Goal: Task Accomplishment & Management: Use online tool/utility

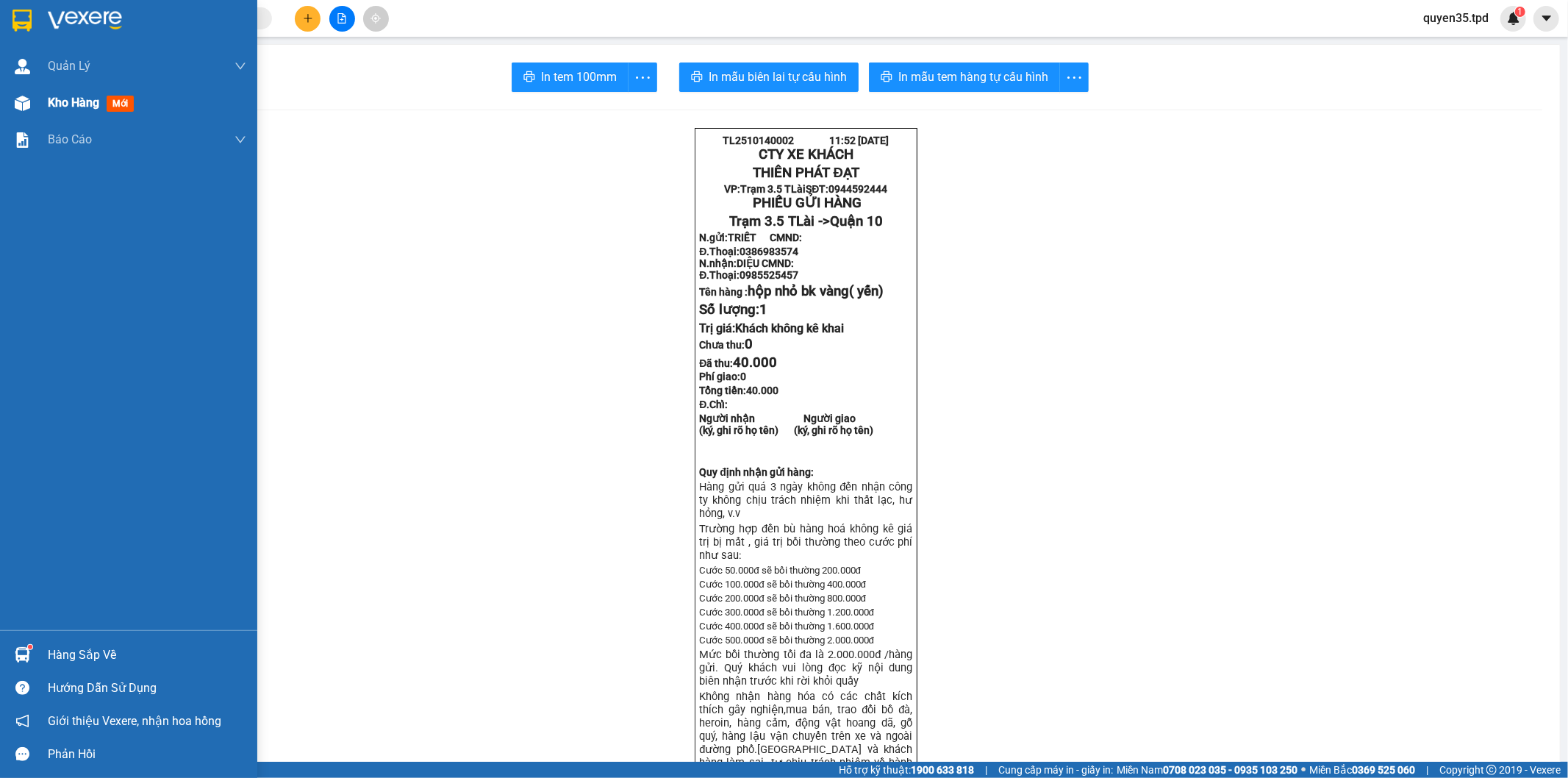
click at [27, 100] on img at bounding box center [22, 103] width 16 height 16
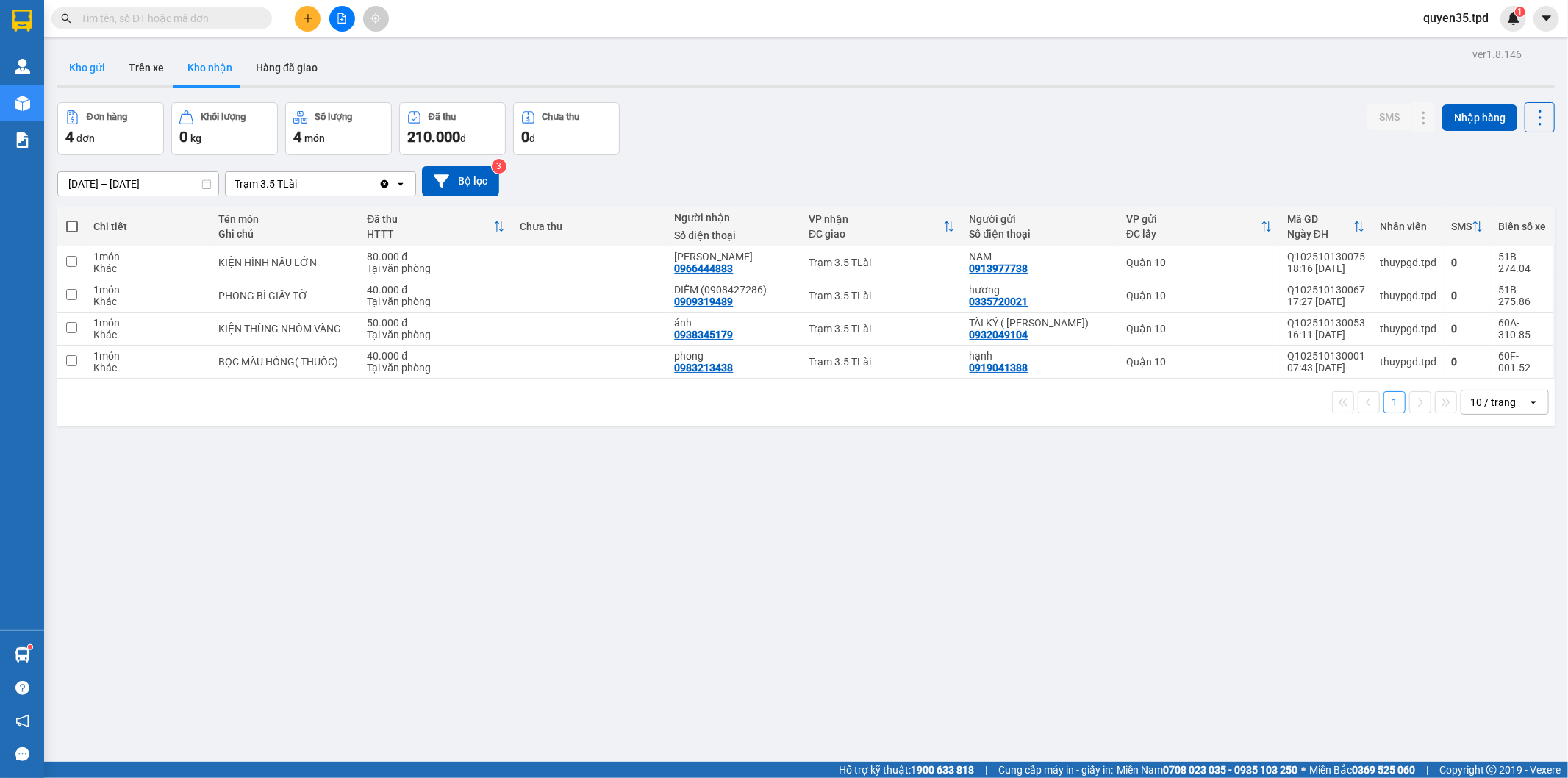
click at [96, 73] on button "Kho gửi" at bounding box center [87, 68] width 59 height 35
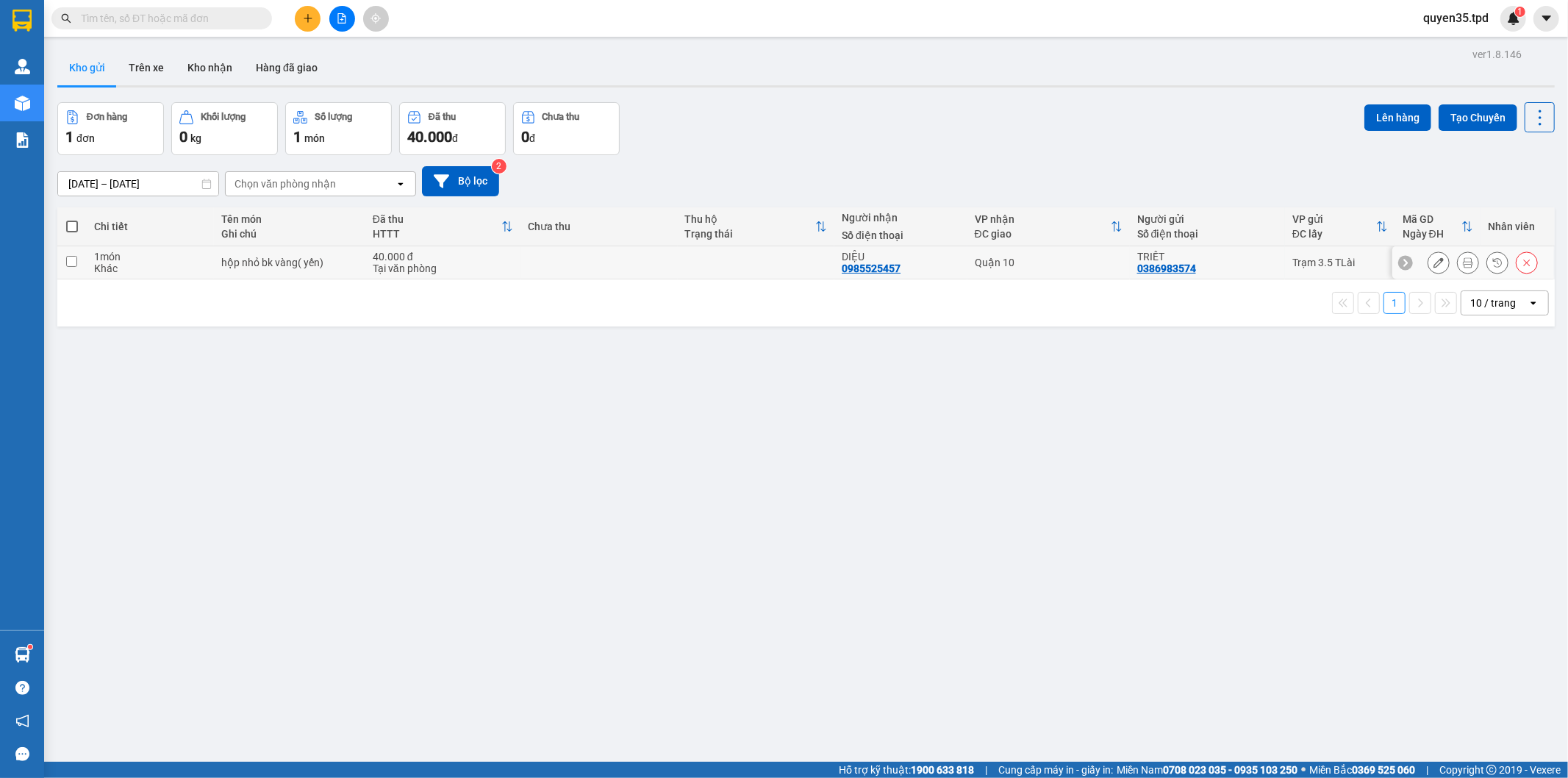
click at [72, 263] on input "checkbox" at bounding box center [71, 261] width 11 height 11
checkbox input "true"
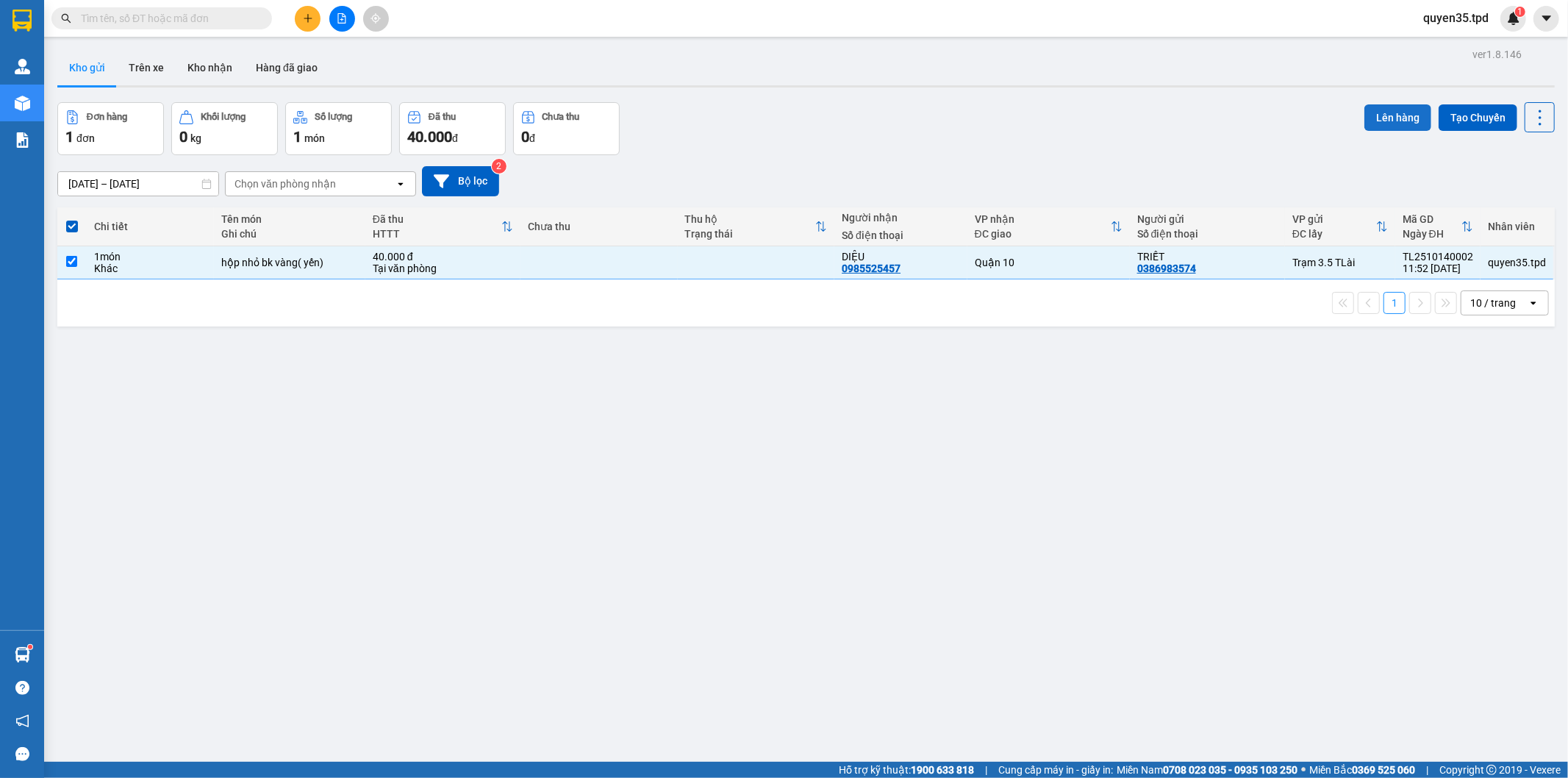
click at [1379, 121] on button "Lên hàng" at bounding box center [1398, 118] width 67 height 27
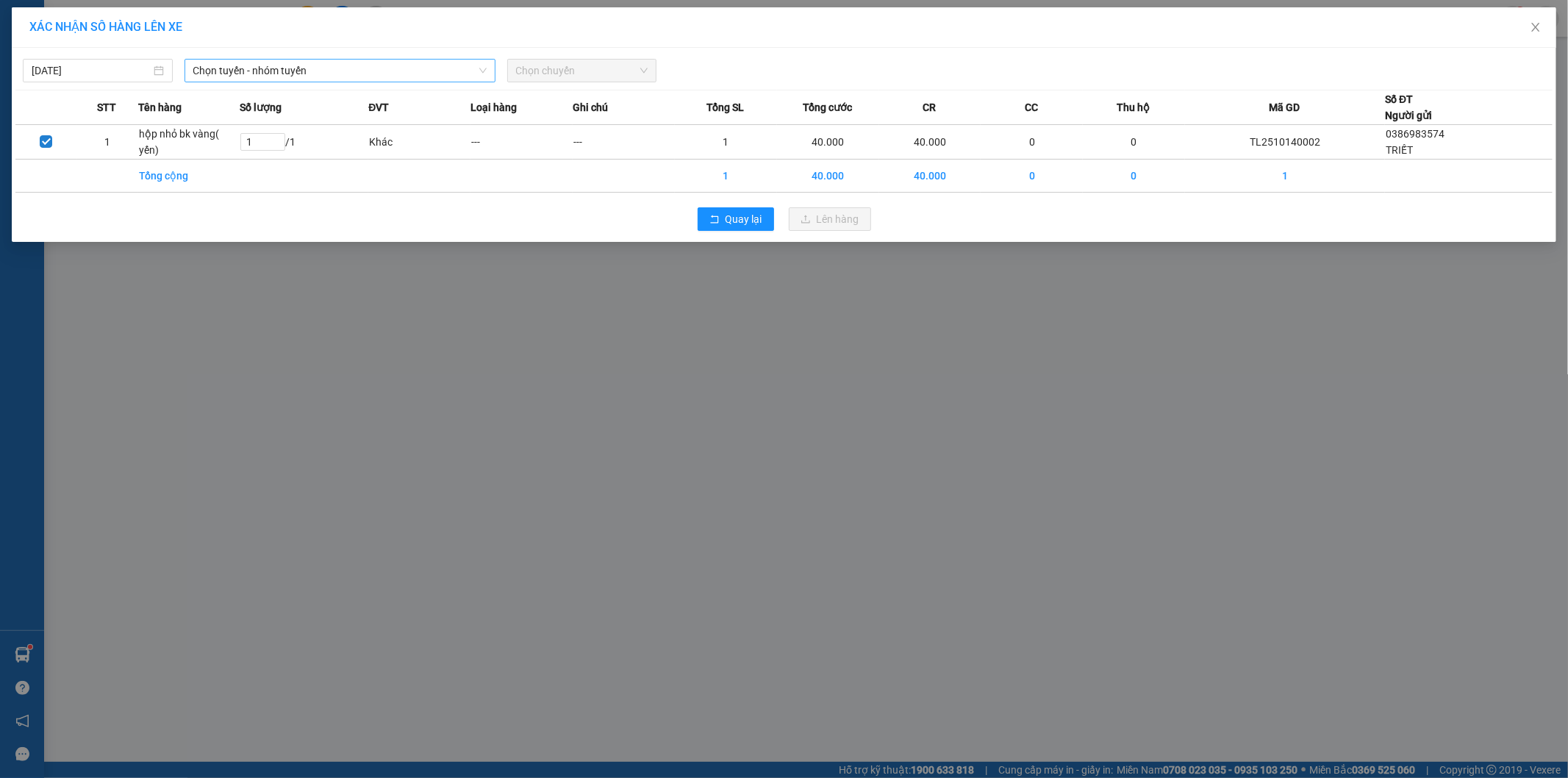
click at [447, 66] on span "Chọn tuyến - nhóm tuyến" at bounding box center [340, 70] width 294 height 22
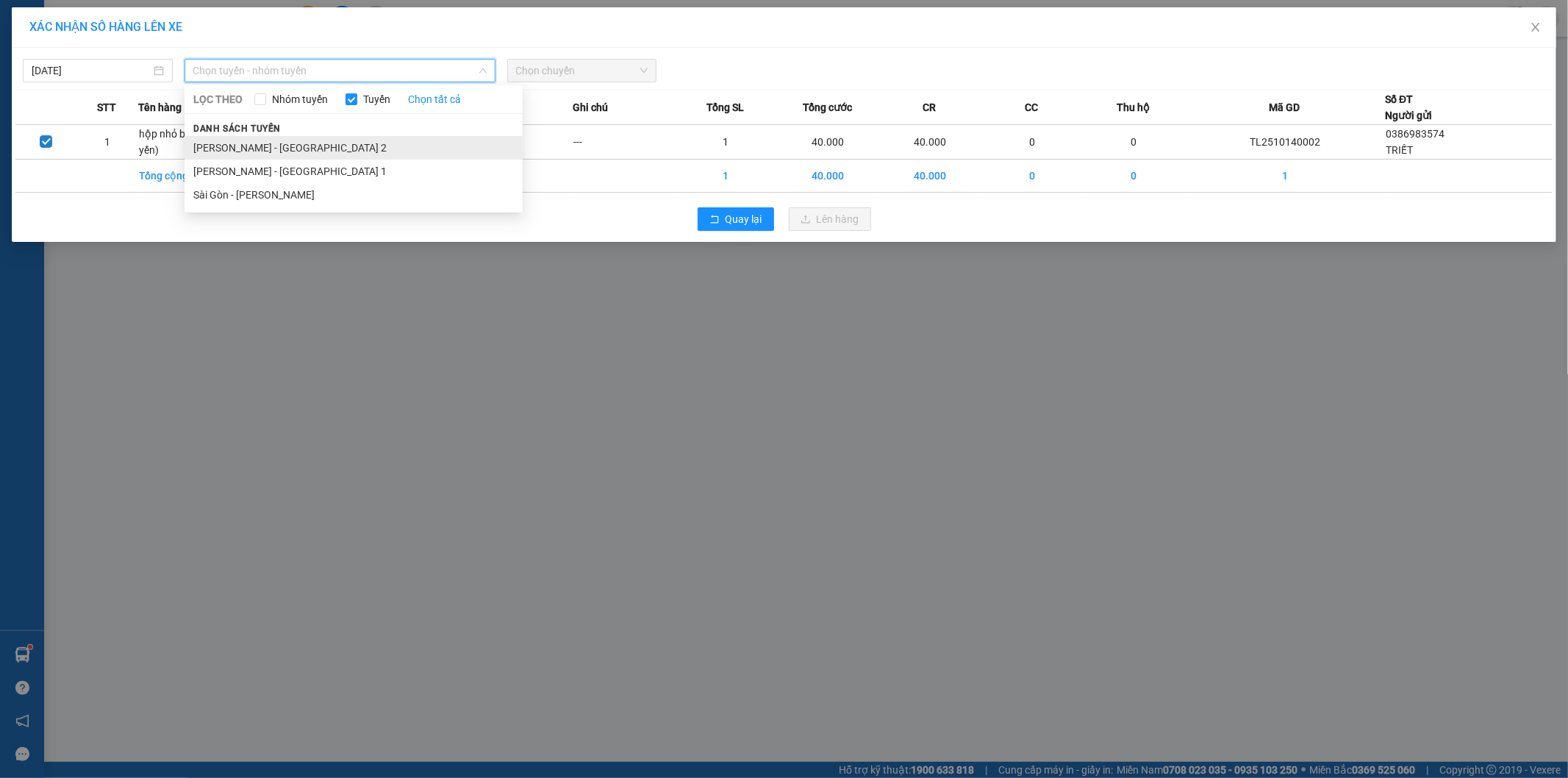
drag, startPoint x: 377, startPoint y: 148, endPoint x: 451, endPoint y: 121, distance: 78.8
click at [377, 147] on li "[PERSON_NAME] - [GEOGRAPHIC_DATA] 2" at bounding box center [353, 147] width 338 height 23
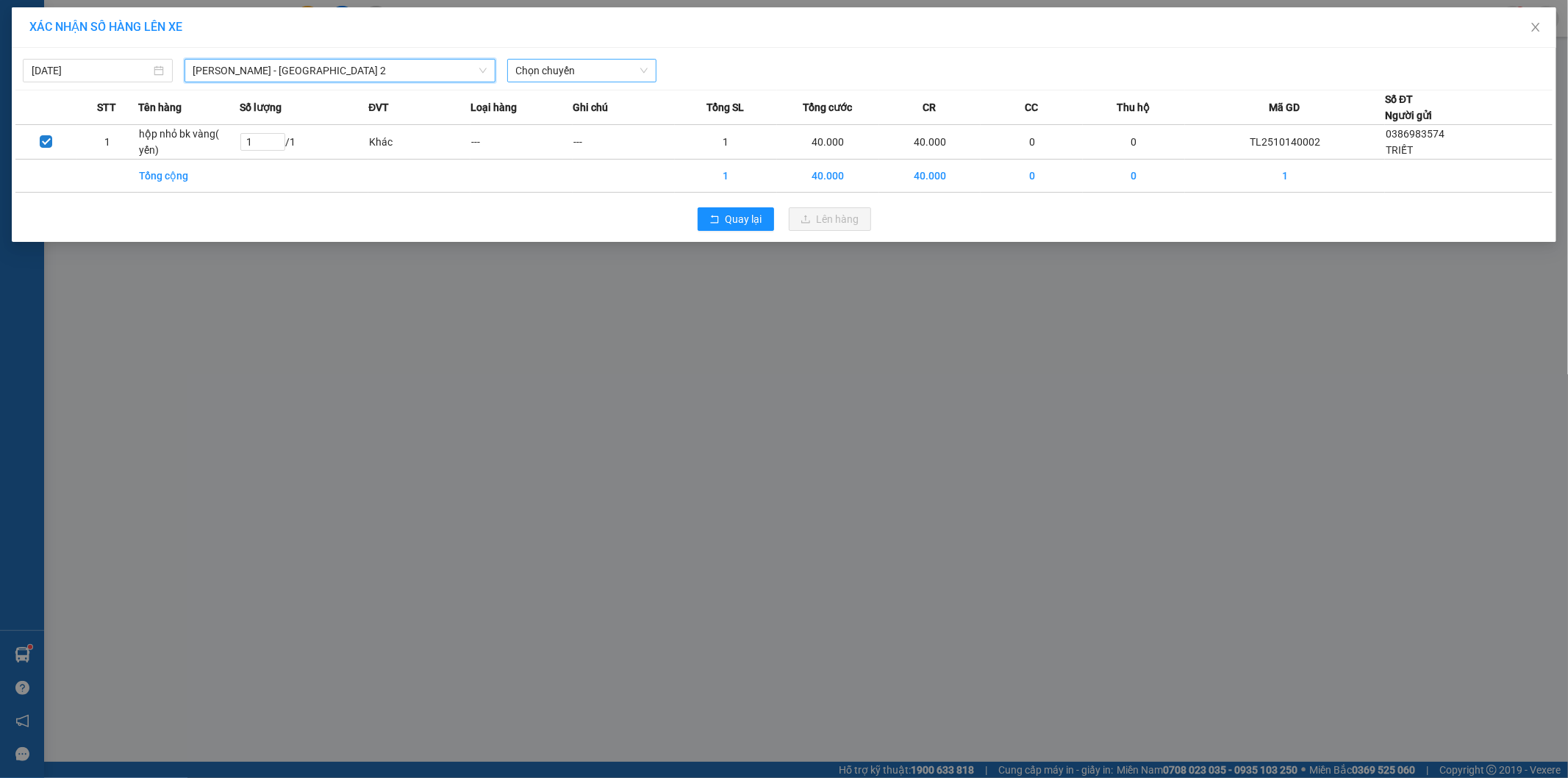
click at [581, 76] on span "Chọn chuyến" at bounding box center [582, 70] width 133 height 22
type input "13"
click at [590, 127] on div "Thêm chuyến " 13:00 "" at bounding box center [573, 124] width 133 height 25
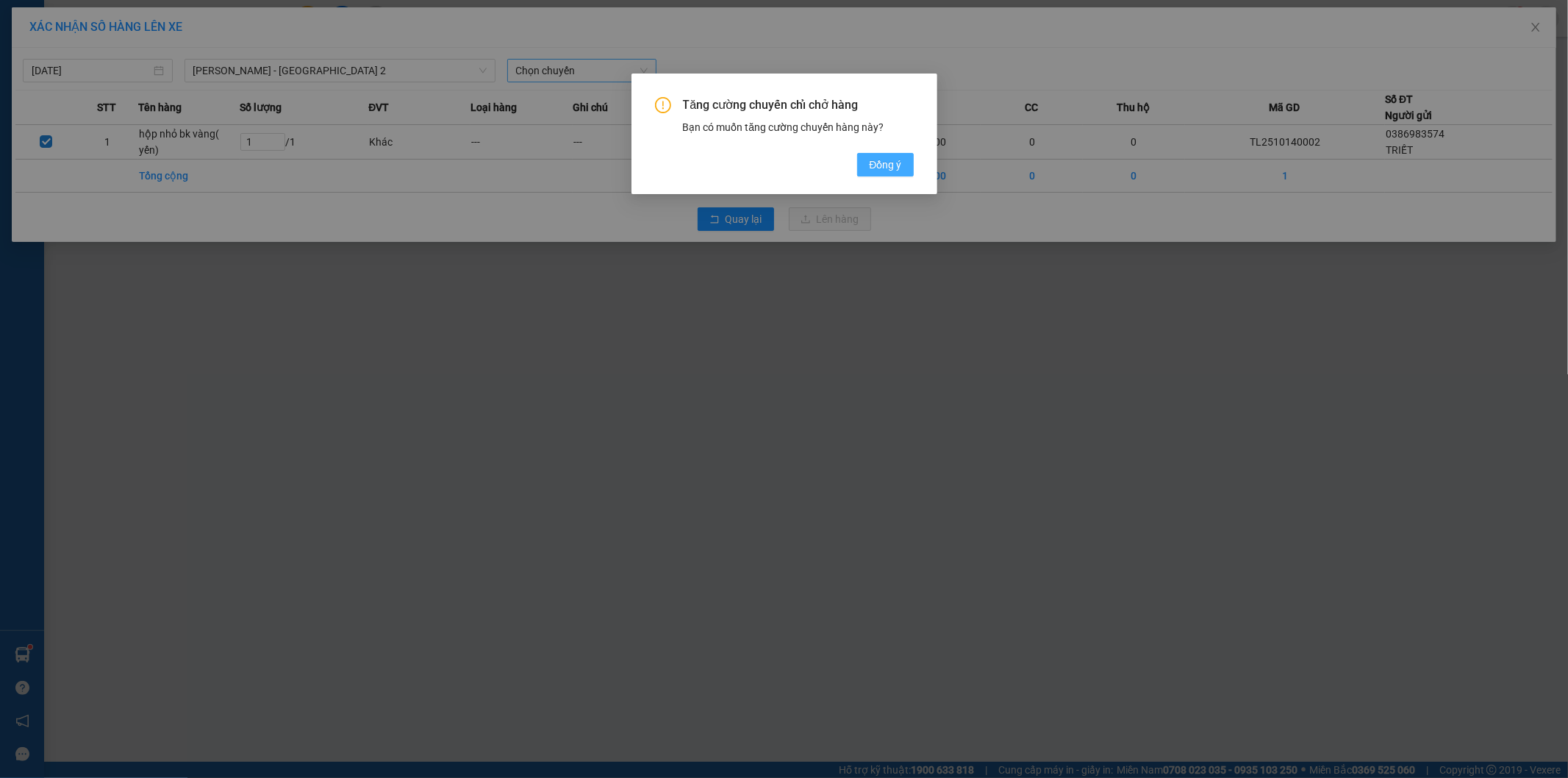
click at [880, 168] on span "Đồng ý" at bounding box center [885, 164] width 32 height 16
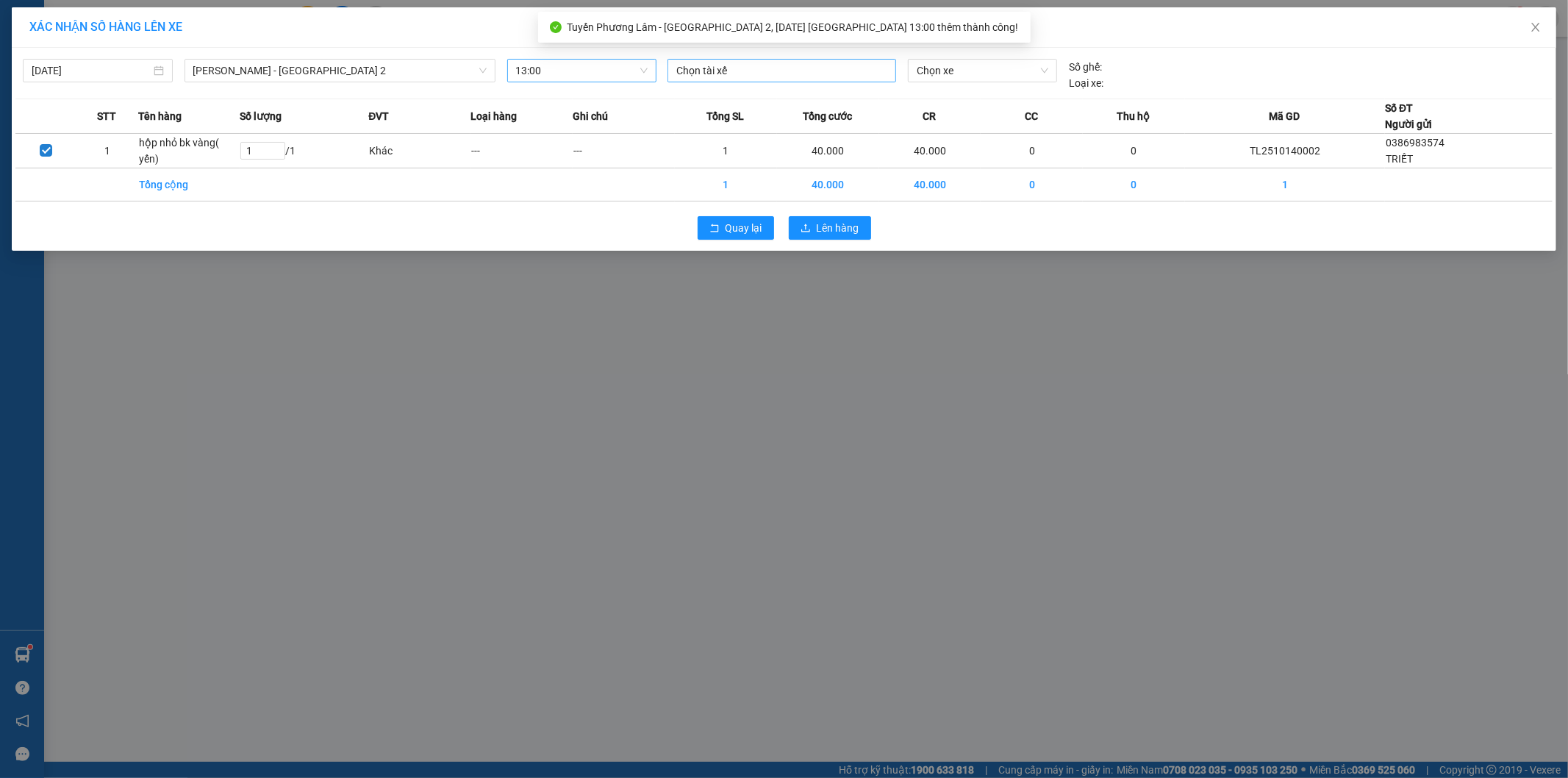
click at [775, 76] on div at bounding box center [781, 70] width 221 height 18
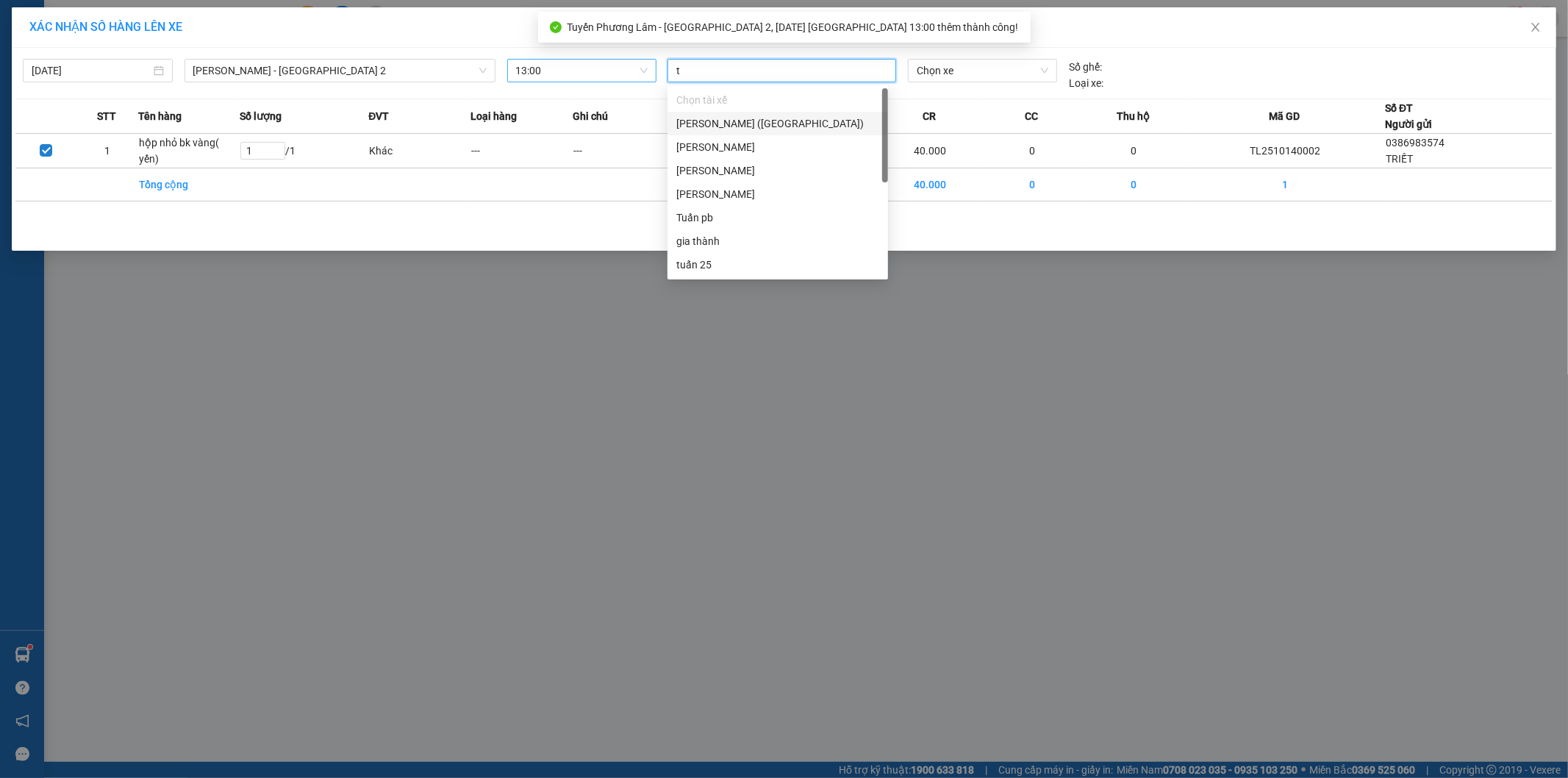
type input "tu"
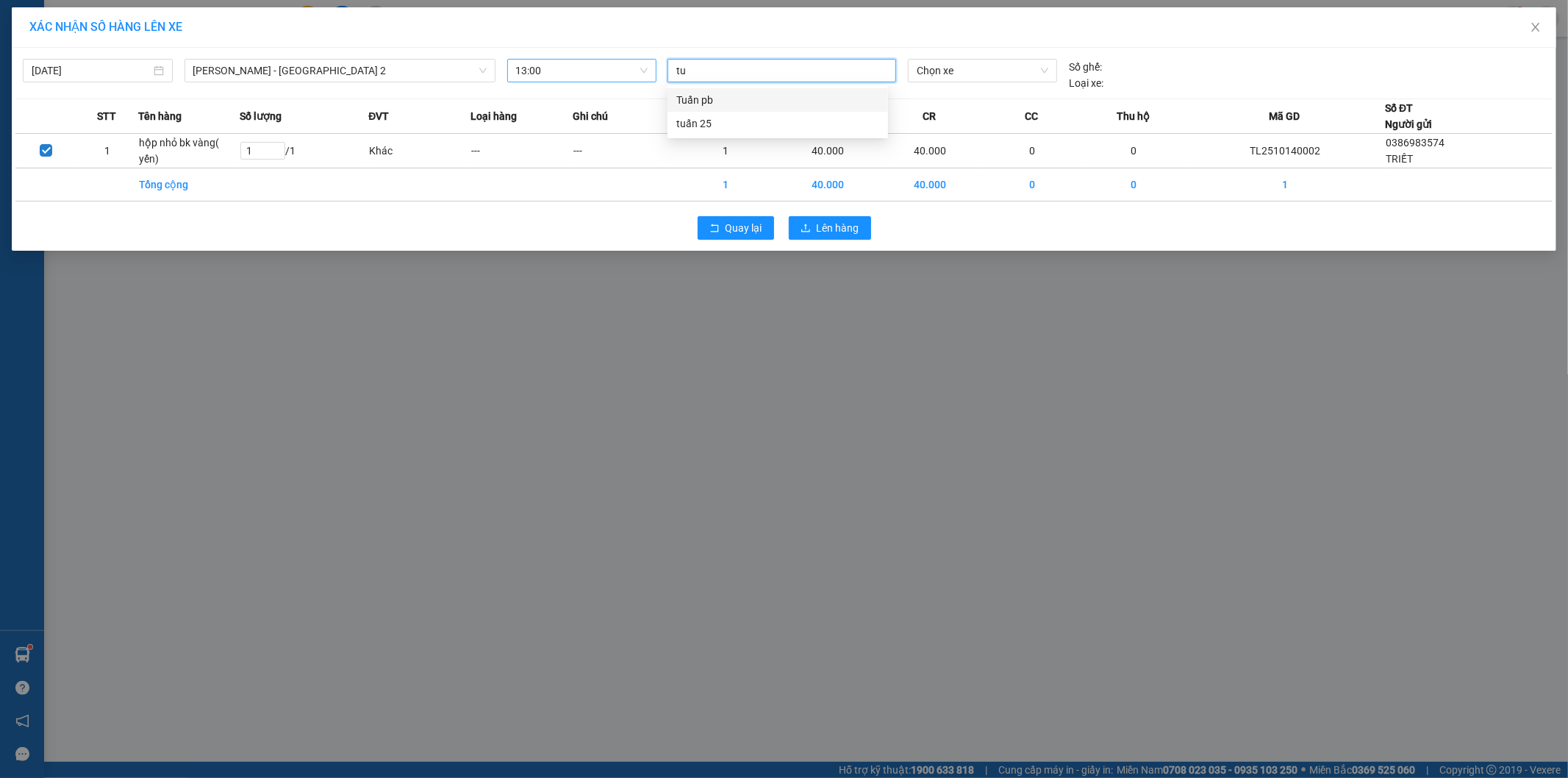
drag, startPoint x: 740, startPoint y: 106, endPoint x: 854, endPoint y: 84, distance: 116.1
click at [741, 104] on div "Tuấn pb" at bounding box center [778, 99] width 203 height 16
click at [1017, 75] on span "Chọn xe" at bounding box center [981, 70] width 131 height 22
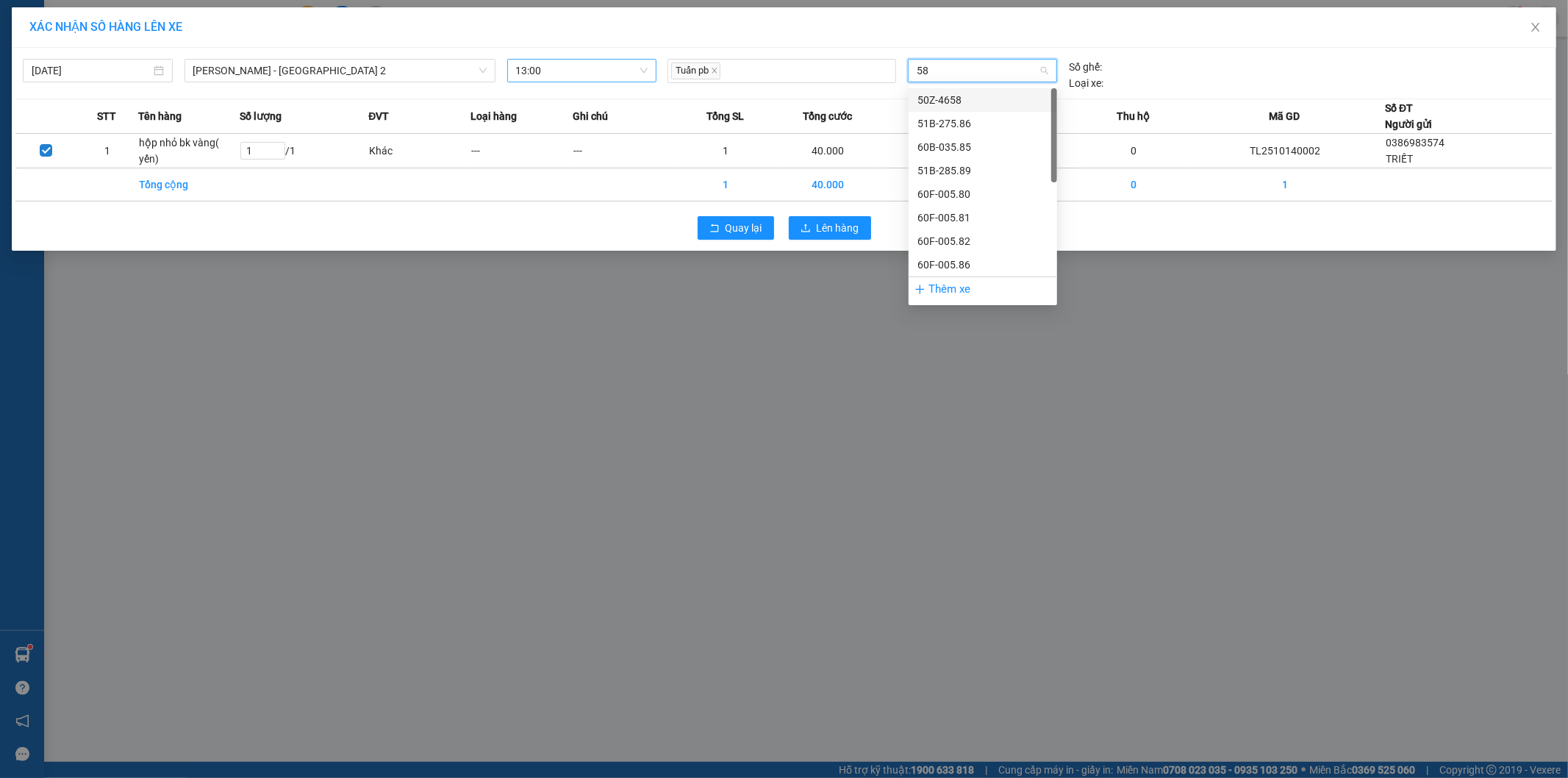
type input "582"
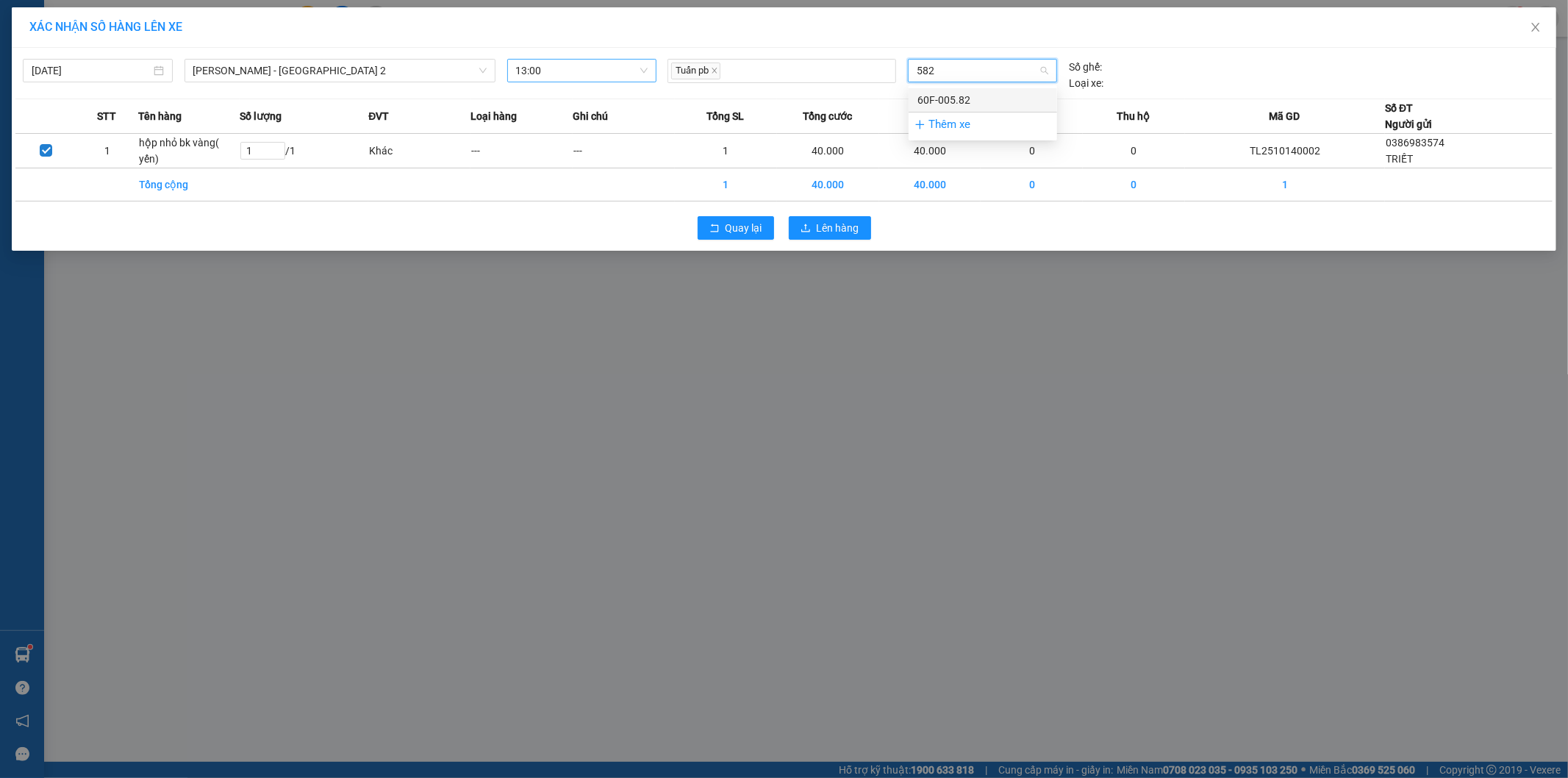
click at [969, 106] on div "60F-005.82" at bounding box center [982, 99] width 131 height 16
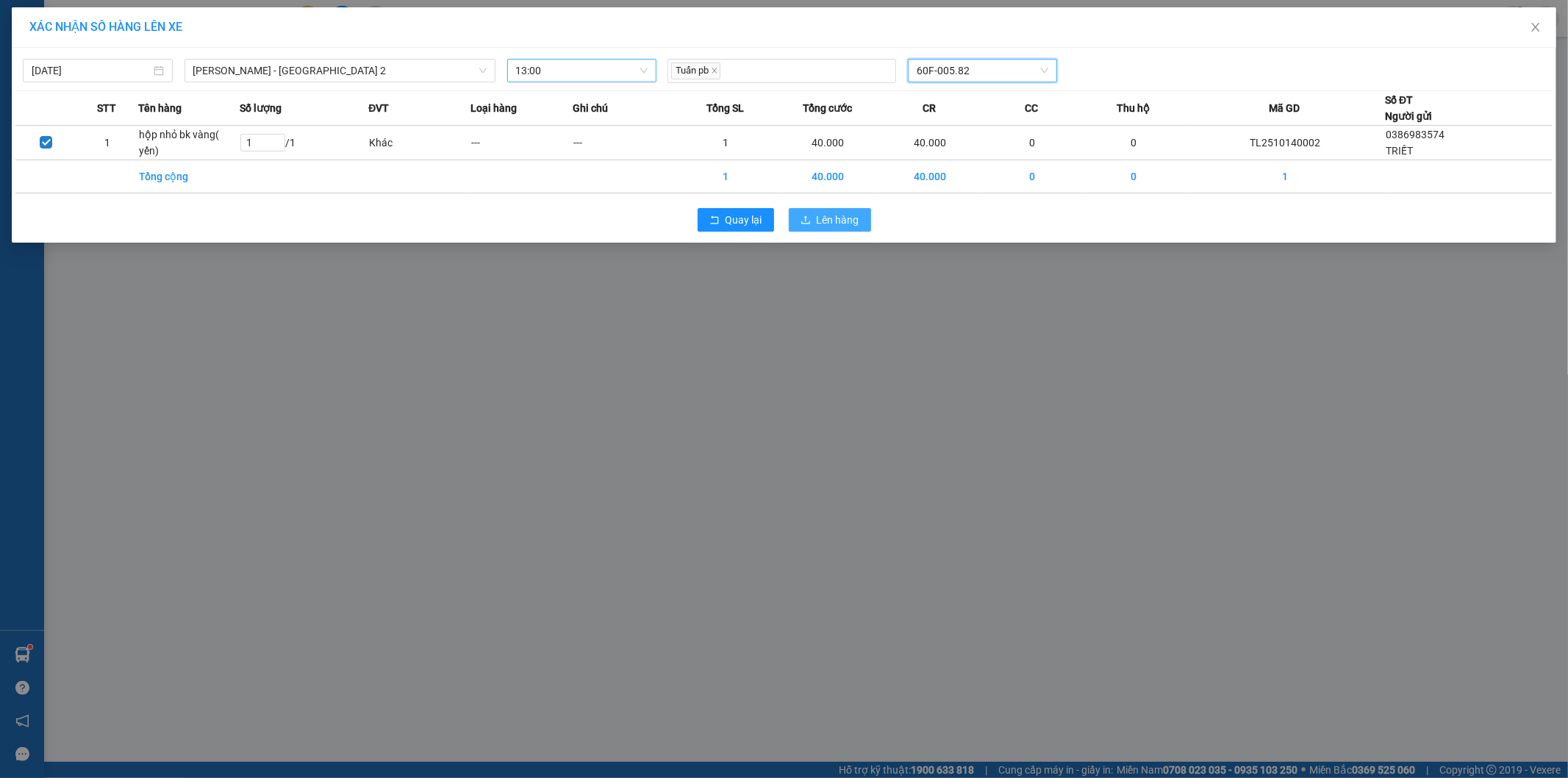
click at [828, 222] on span "Lên hàng" at bounding box center [838, 220] width 43 height 16
